Goal: Obtain resource: Download file/media

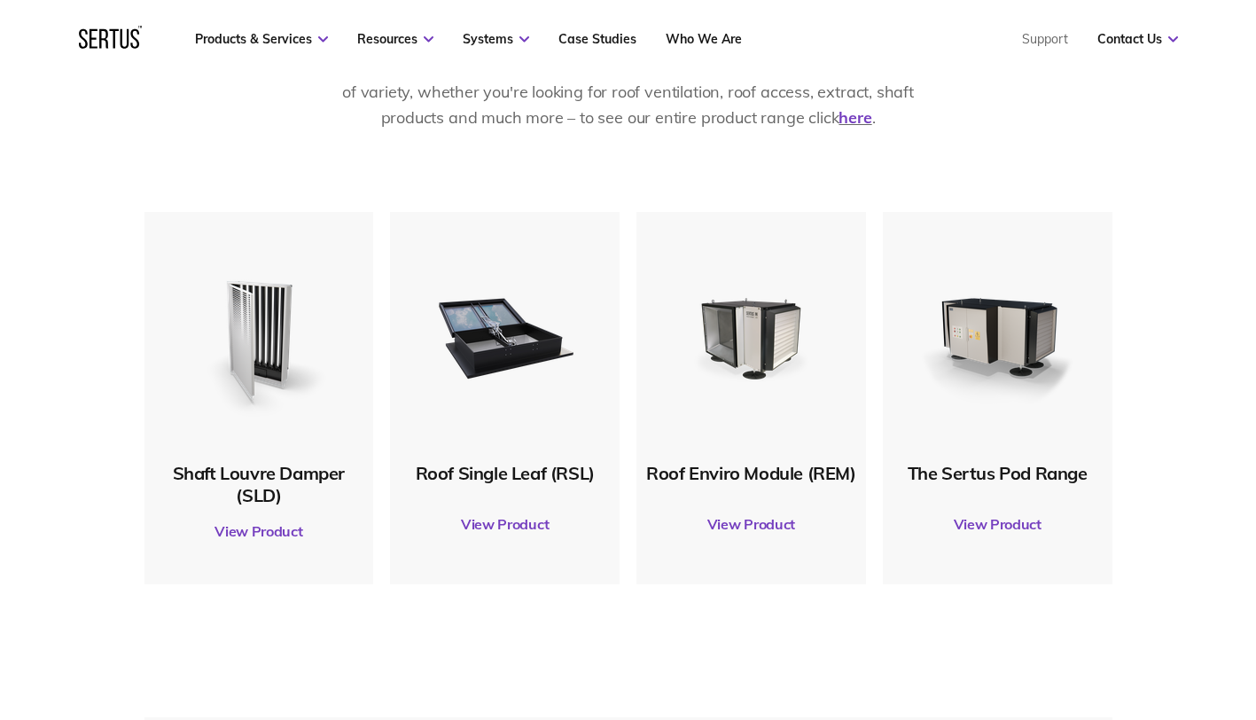
scroll to position [826, 0]
click at [506, 527] on link "View Product" at bounding box center [505, 526] width 212 height 50
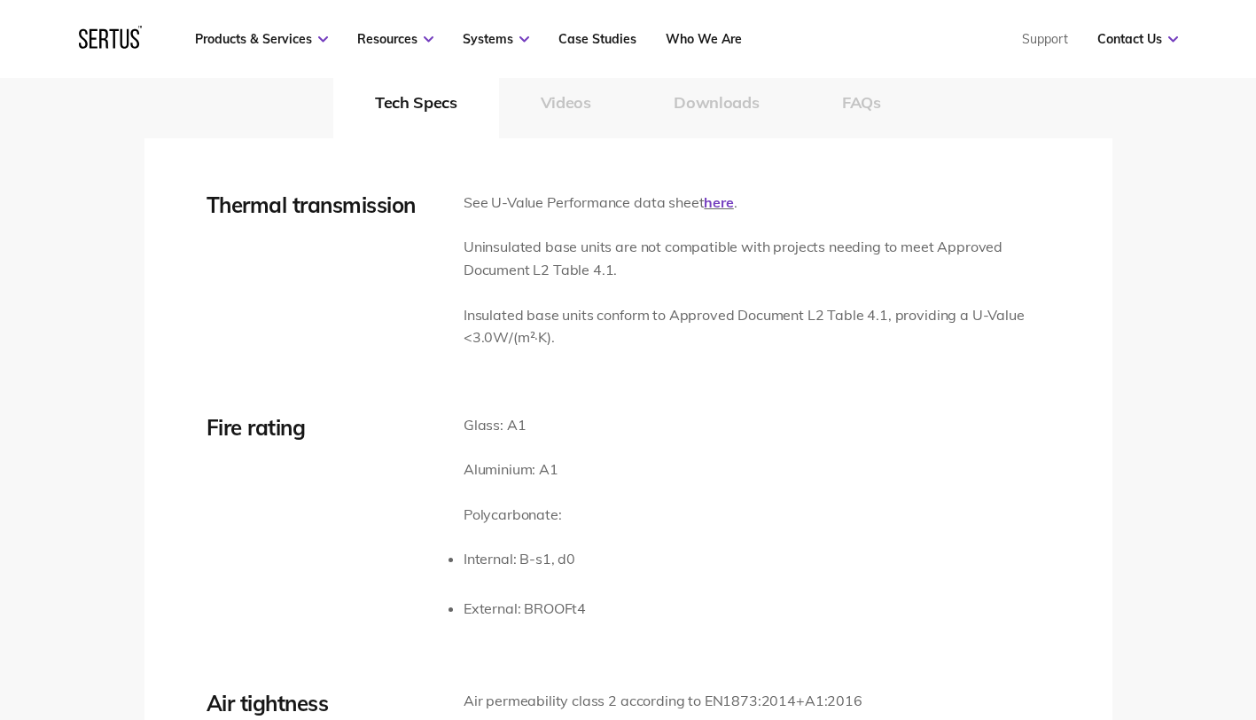
scroll to position [2773, 0]
click at [726, 101] on button "Downloads" at bounding box center [716, 103] width 168 height 71
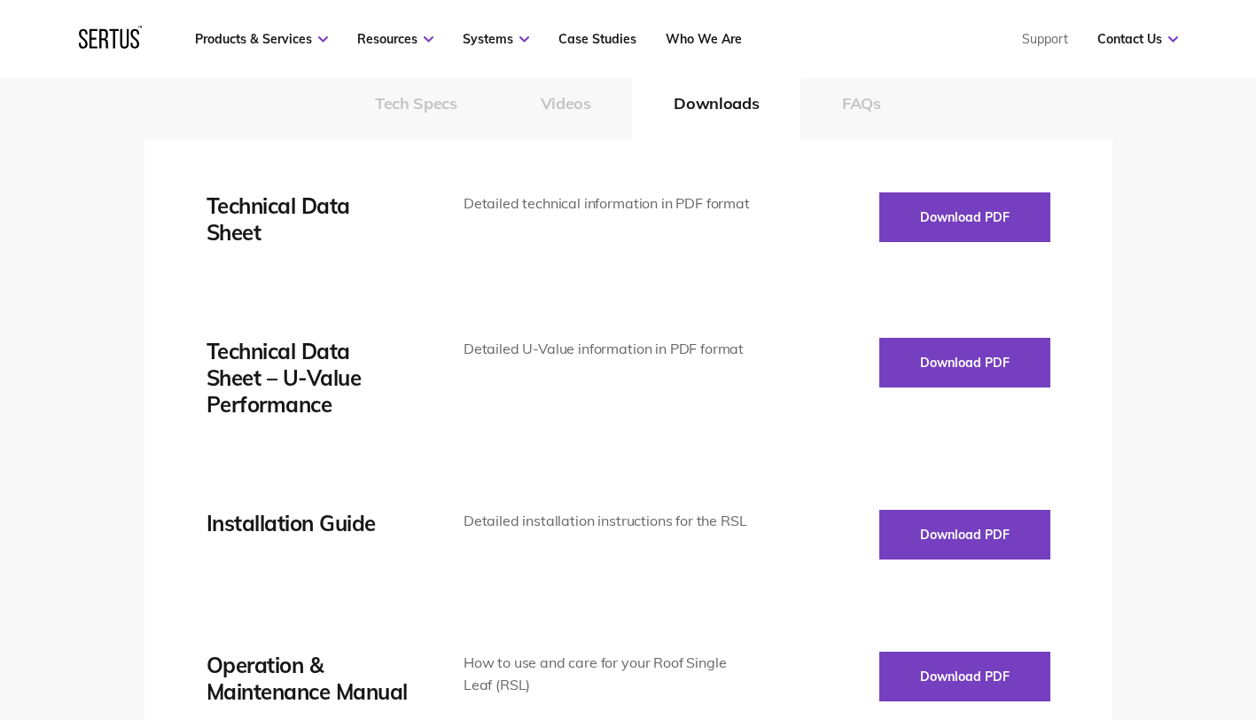
click at [958, 214] on button "Download PDF" at bounding box center [964, 217] width 171 height 50
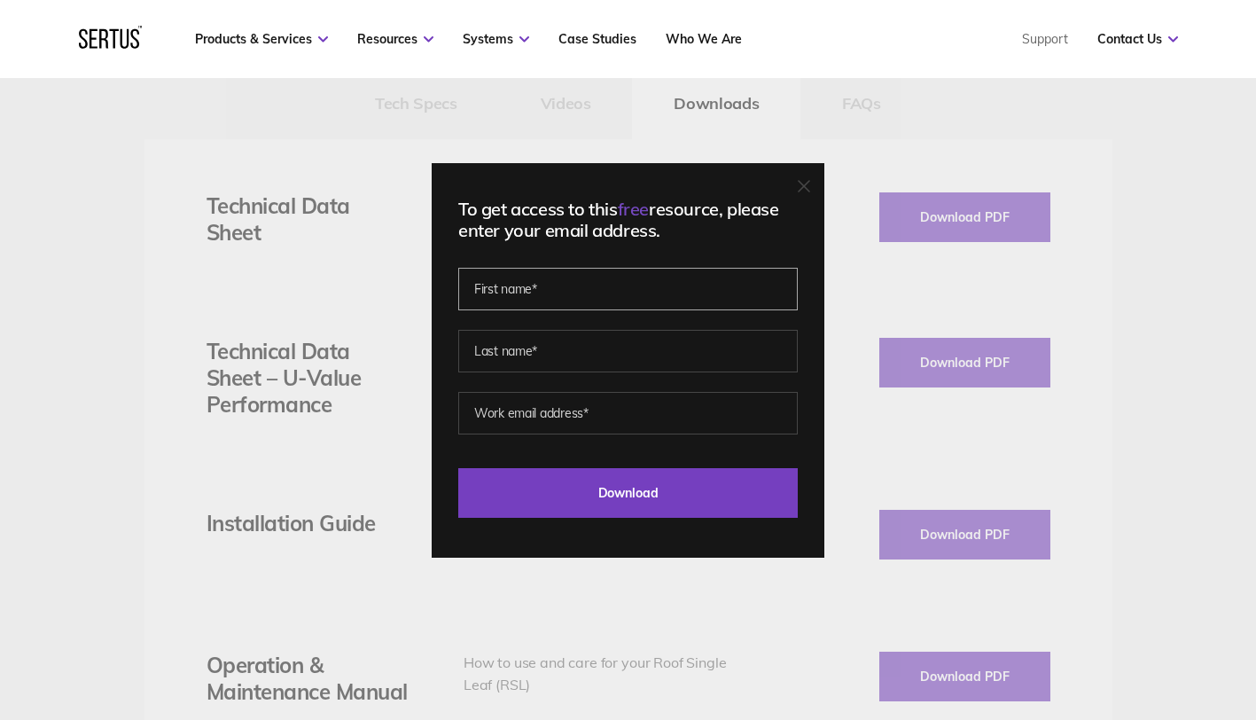
click at [586, 301] on input "text" at bounding box center [627, 289] width 339 height 43
type input "[PERSON_NAME]"
type input "[PERSON_NAME][EMAIL_ADDRESS][PERSON_NAME][DOMAIN_NAME]"
click at [563, 495] on input "Download" at bounding box center [627, 493] width 339 height 50
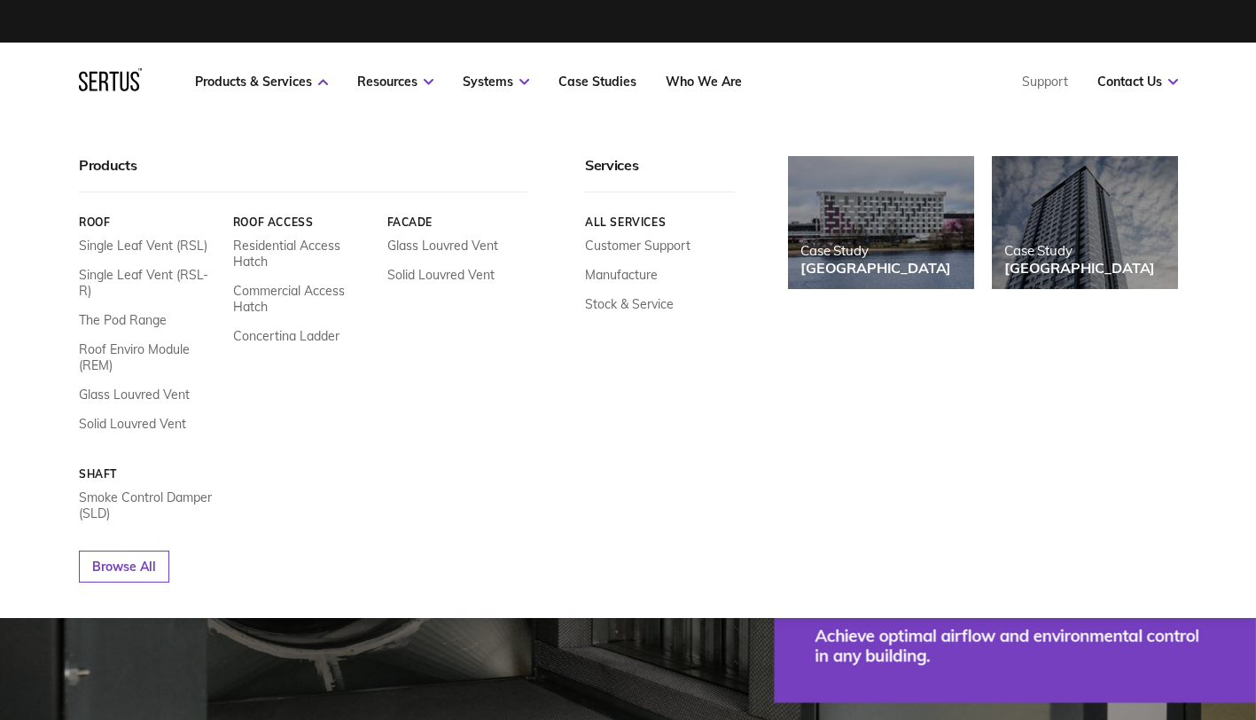
click at [189, 489] on link "Smoke Control Damper (SLD)" at bounding box center [149, 505] width 141 height 32
